Goal: Information Seeking & Learning: Find specific fact

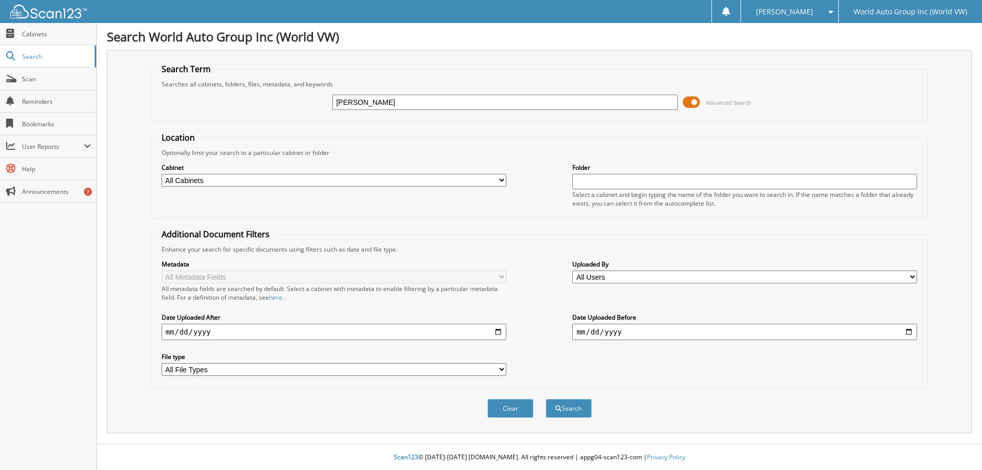
type input "[PERSON_NAME]"
click at [546, 399] on button "Search" at bounding box center [569, 408] width 46 height 19
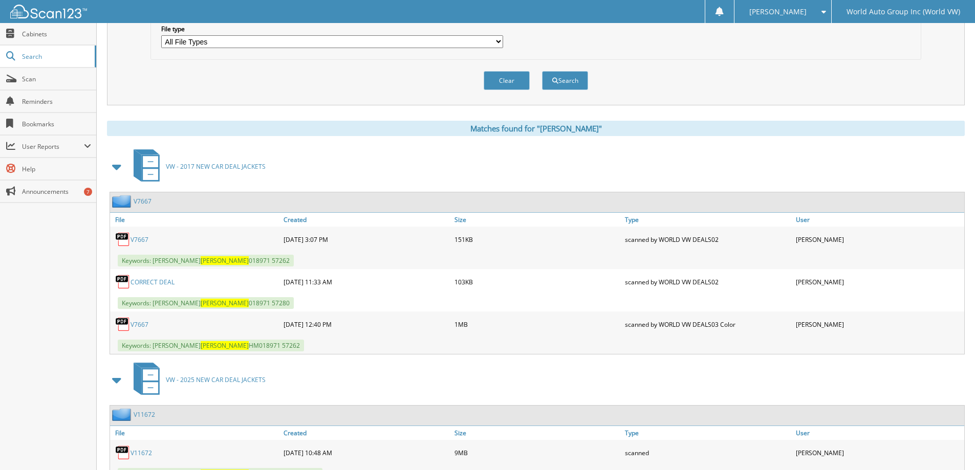
scroll to position [372, 0]
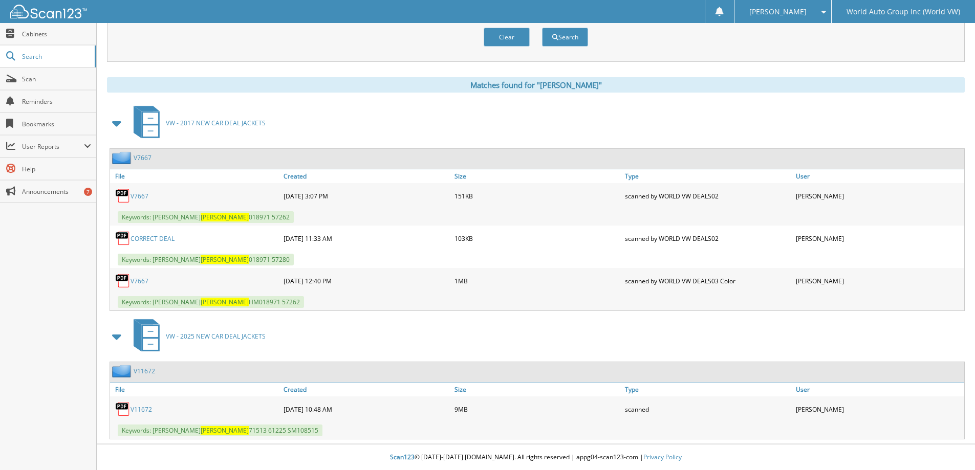
click at [143, 411] on link "V11672" at bounding box center [140, 409] width 21 height 9
